Goal: Task Accomplishment & Management: Manage account settings

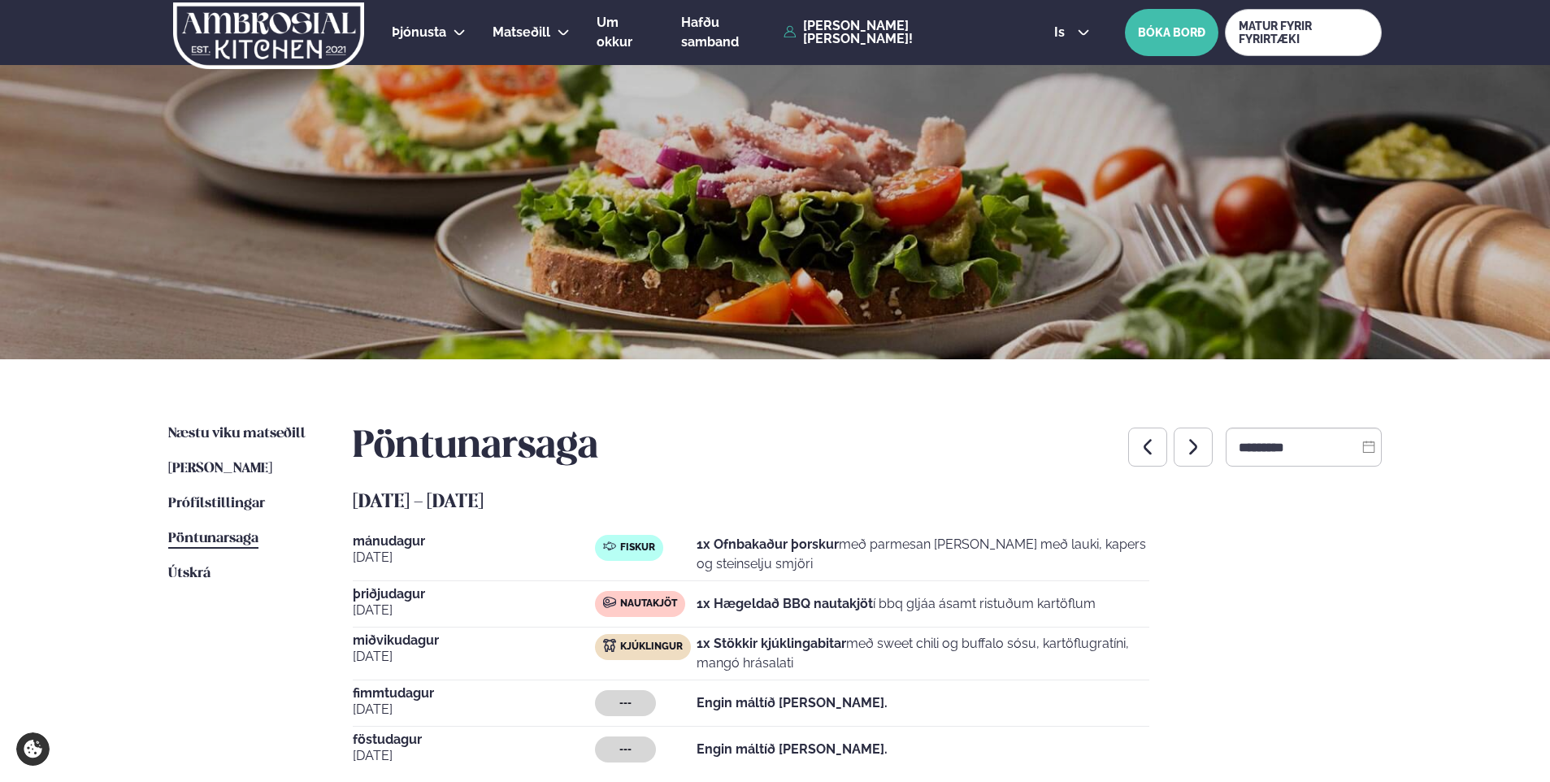
scroll to position [469, 0]
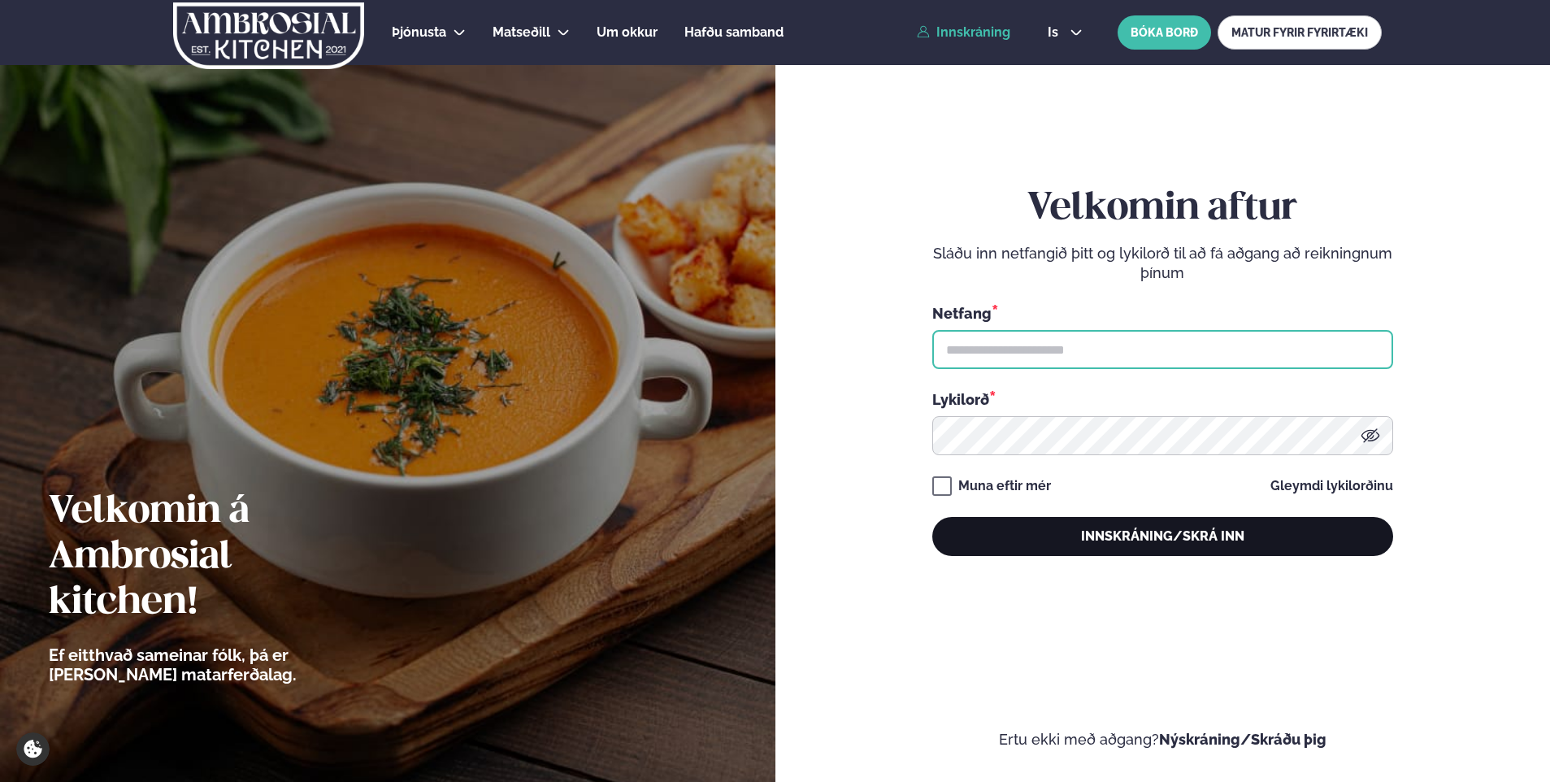
type input "**********"
click at [987, 550] on button "Innskráning/Skrá inn" at bounding box center [1163, 536] width 461 height 39
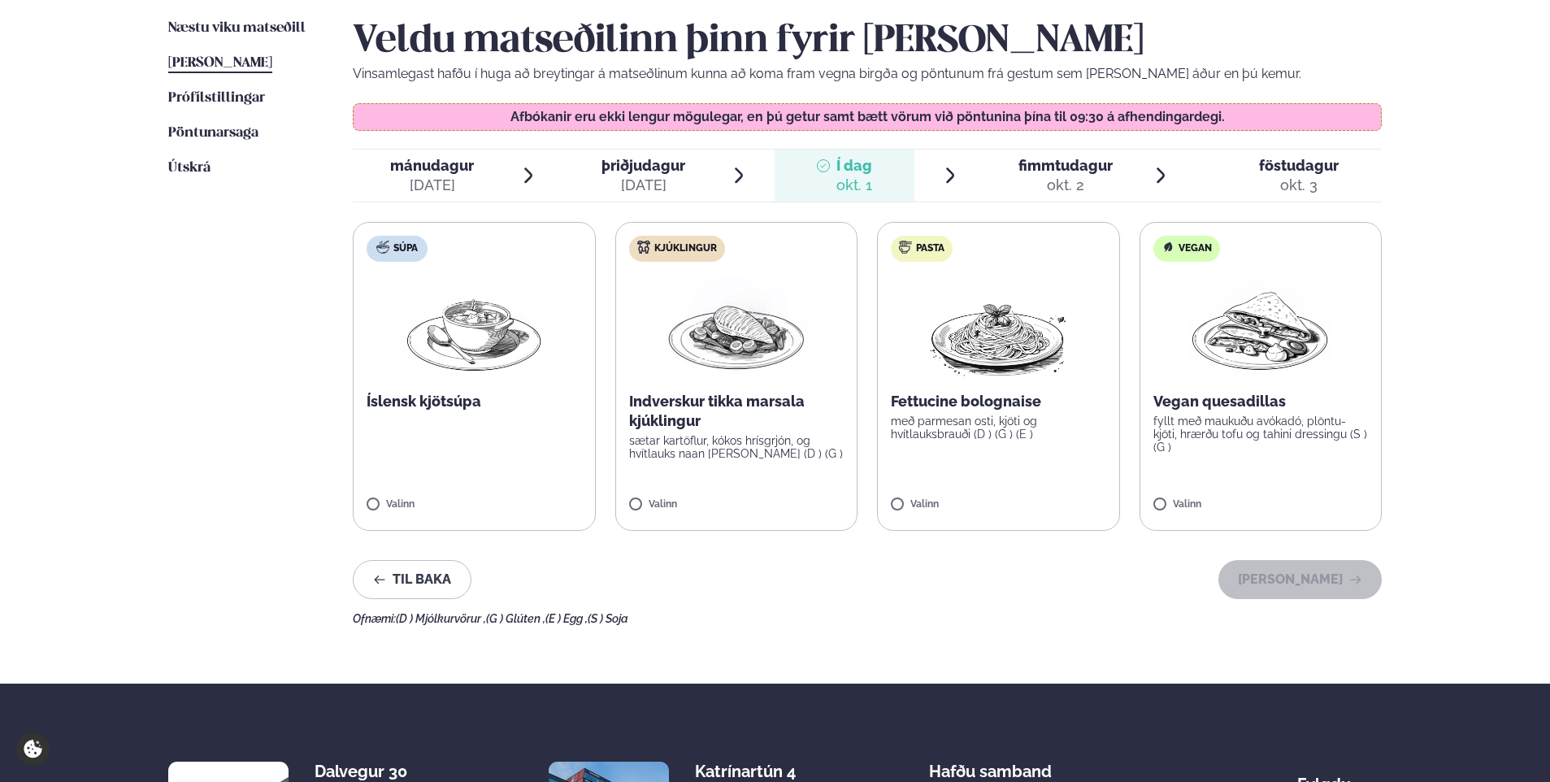
scroll to position [407, 0]
click at [479, 380] on label "Súpa Íslensk kjötsúpa Valinn" at bounding box center [474, 375] width 243 height 309
click at [1276, 578] on button "[PERSON_NAME]" at bounding box center [1300, 578] width 163 height 39
